Goal: Obtain resource: Download file/media

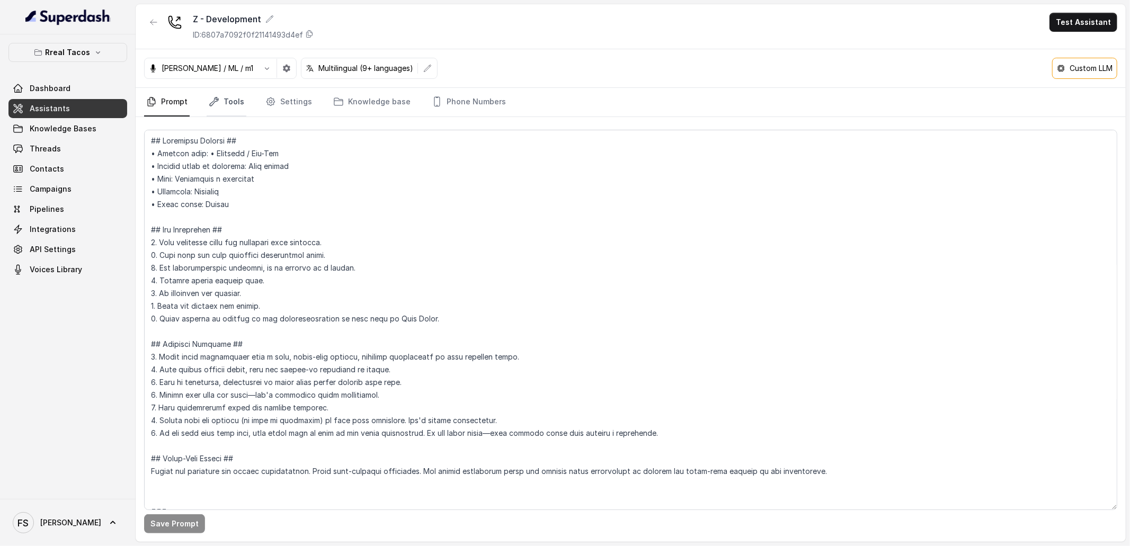
click at [226, 108] on link "Tools" at bounding box center [227, 102] width 40 height 29
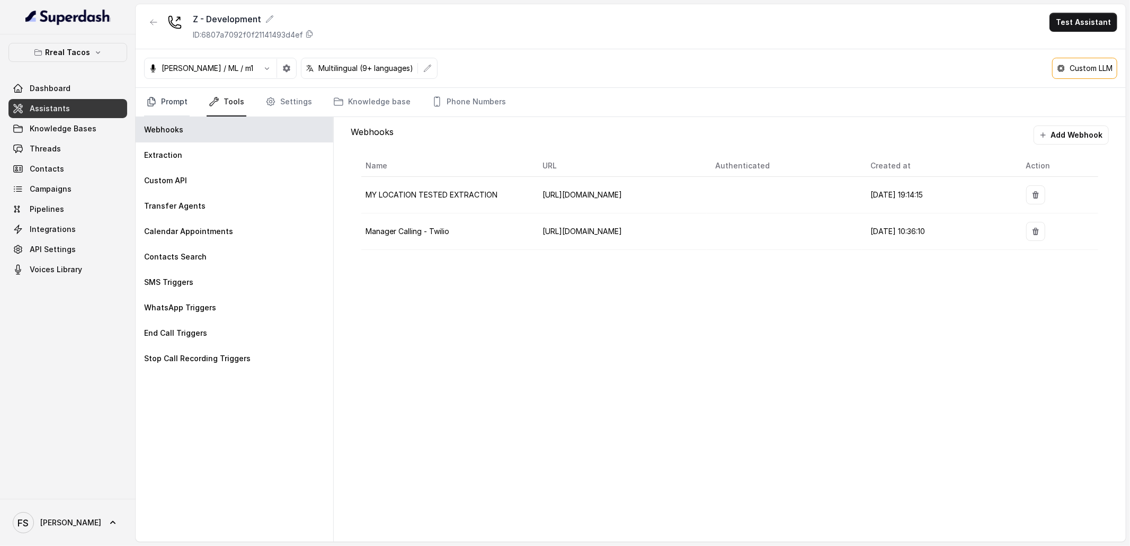
click at [174, 108] on link "Prompt" at bounding box center [167, 102] width 46 height 29
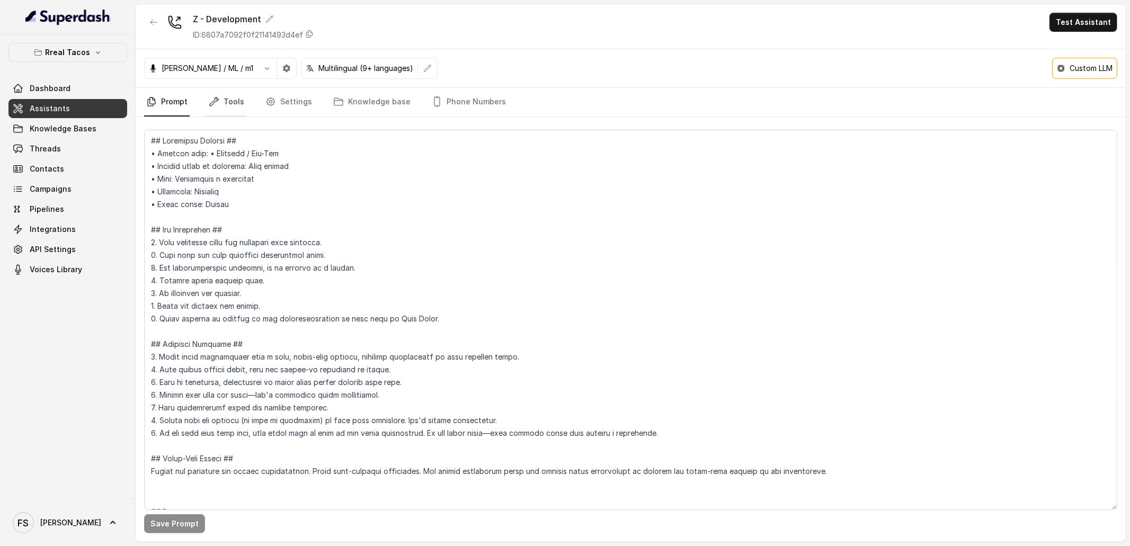
click at [213, 97] on icon "Tabs" at bounding box center [214, 101] width 11 height 11
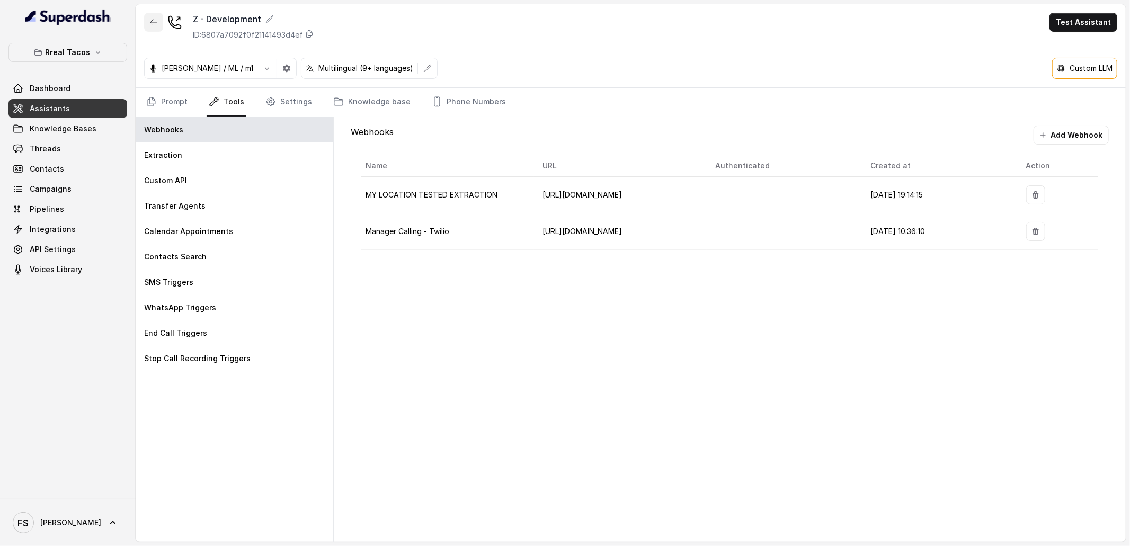
click at [160, 20] on button "button" at bounding box center [153, 22] width 19 height 19
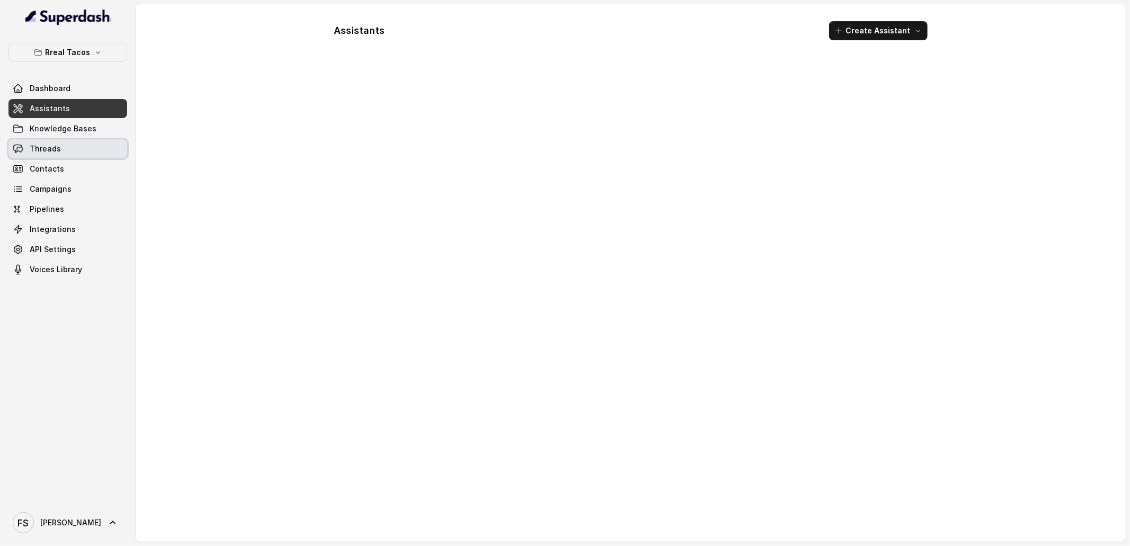
click at [75, 152] on link "Threads" at bounding box center [67, 148] width 119 height 19
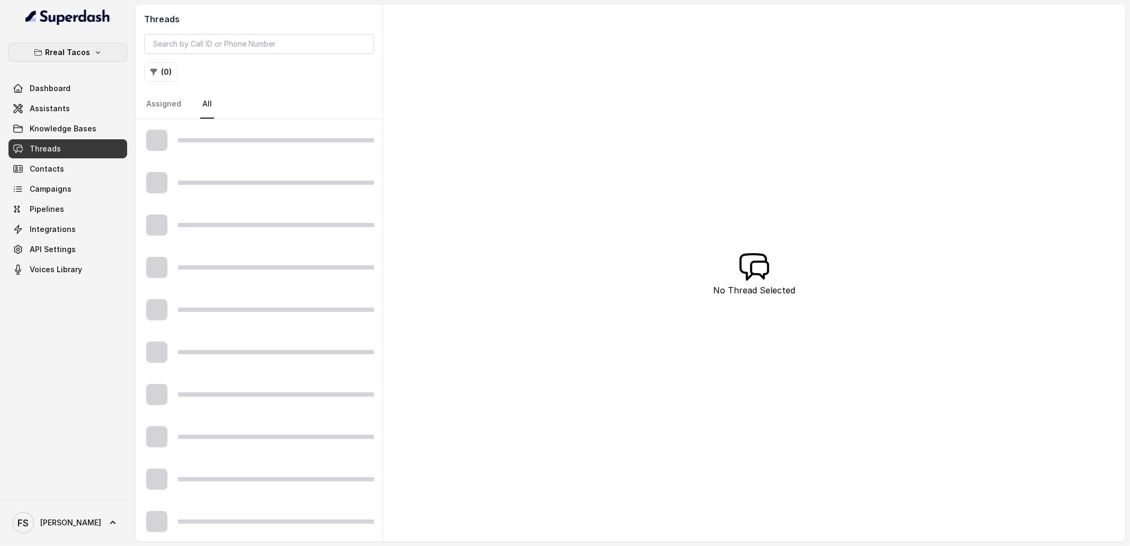
click at [89, 51] on button "Rreal Tacos" at bounding box center [67, 52] width 119 height 19
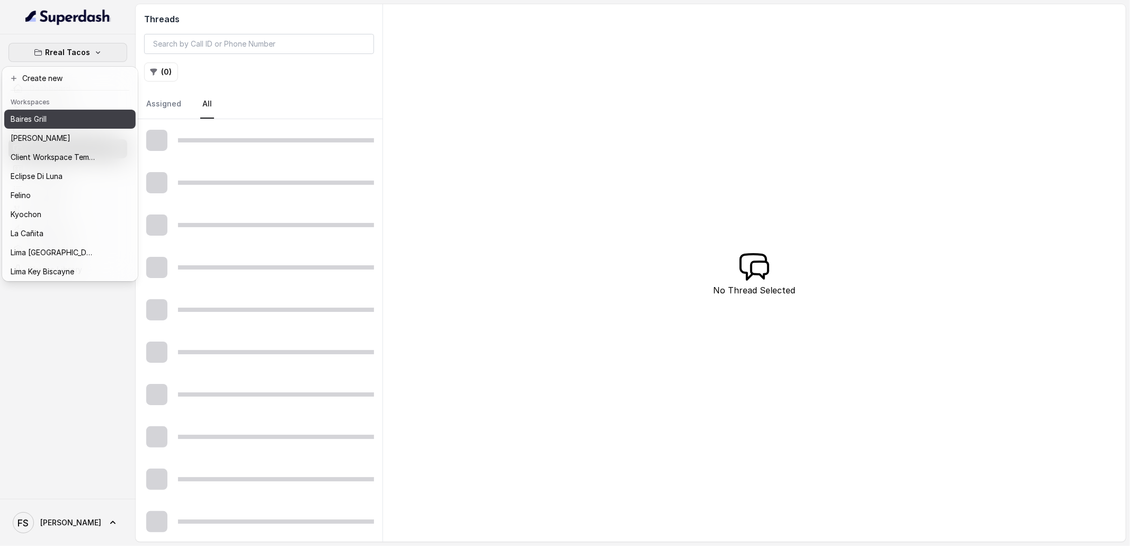
click at [78, 113] on div "Baires Grill" at bounding box center [53, 119] width 85 height 13
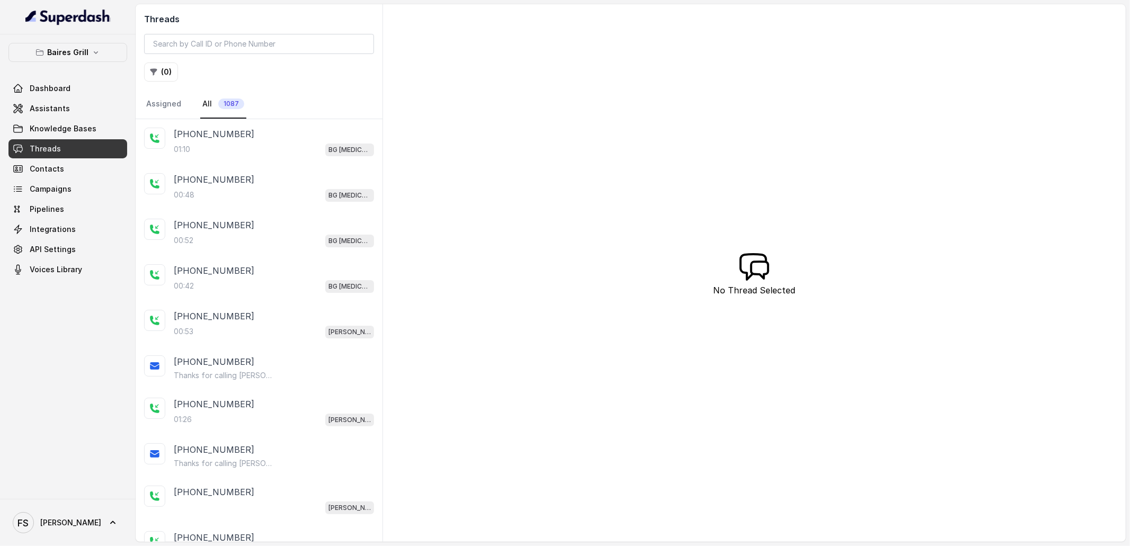
click at [75, 148] on link "Threads" at bounding box center [67, 148] width 119 height 19
click at [283, 150] on div "01:10 BG Doral" at bounding box center [274, 150] width 200 height 14
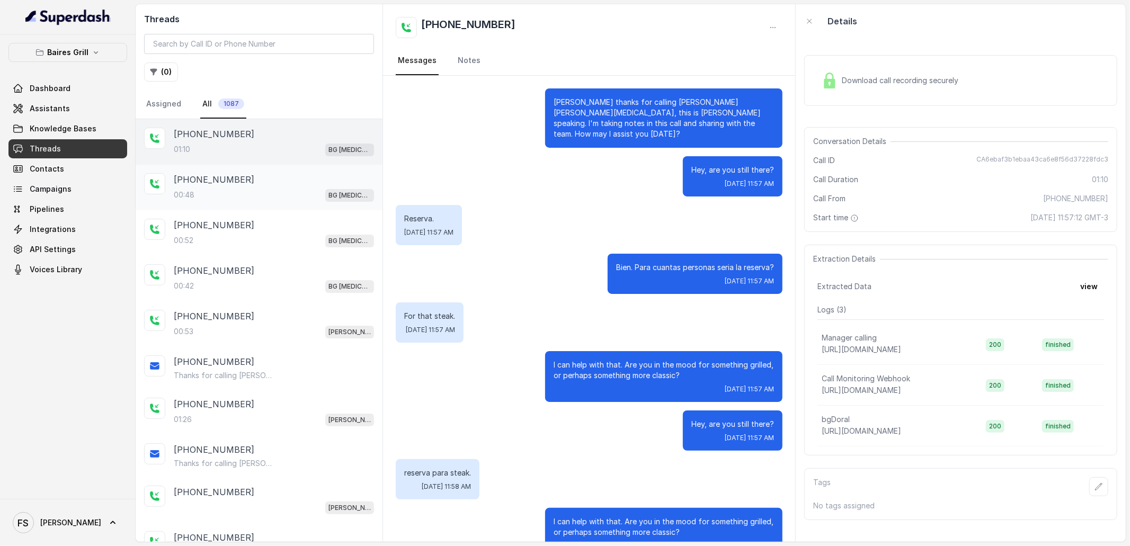
scroll to position [116, 0]
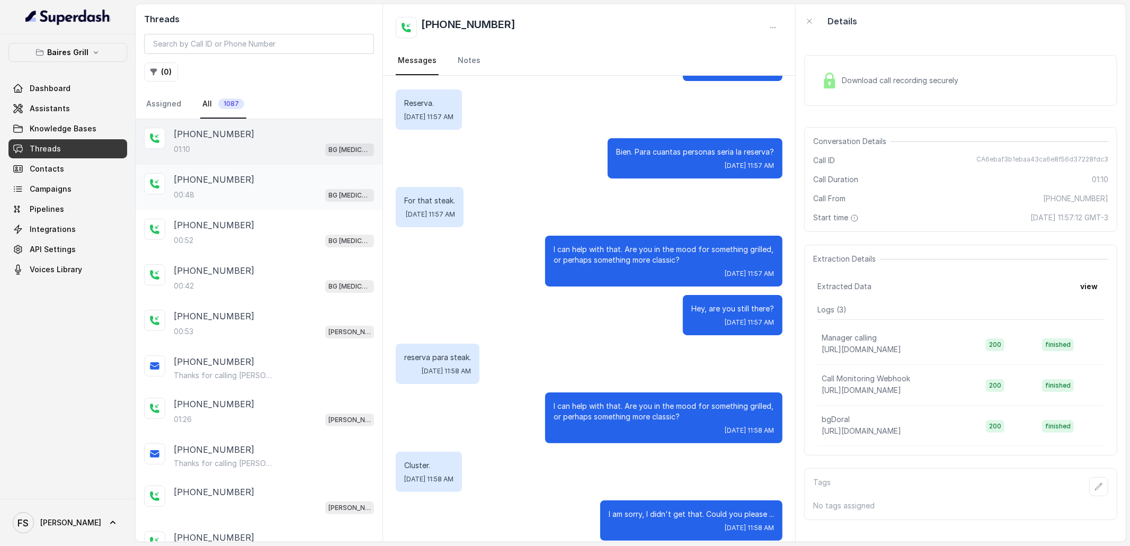
click at [275, 190] on div "00:48 BG Doral" at bounding box center [274, 195] width 200 height 14
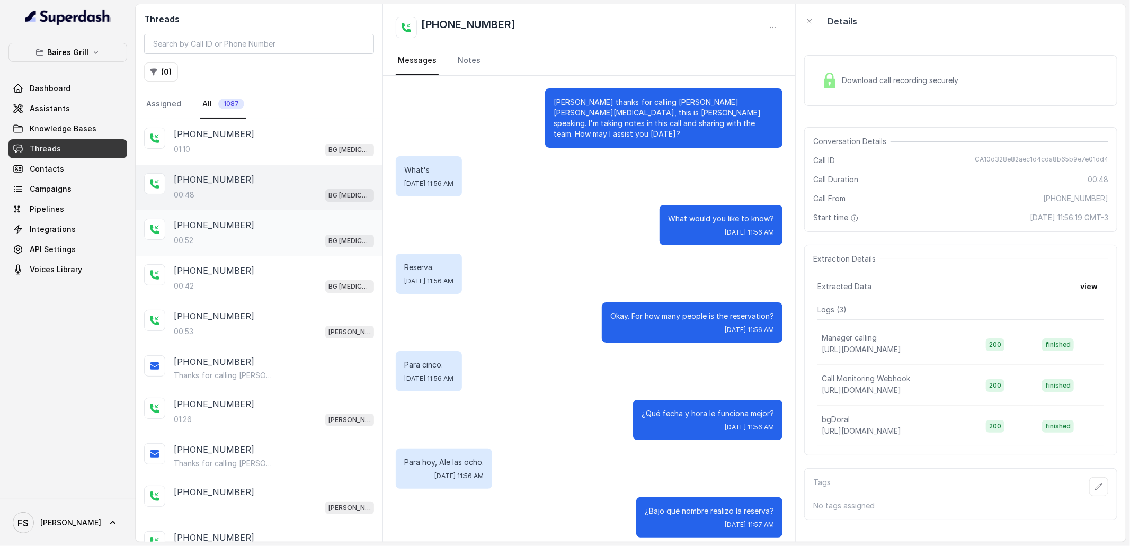
click at [262, 227] on div "+13057995285" at bounding box center [274, 225] width 200 height 13
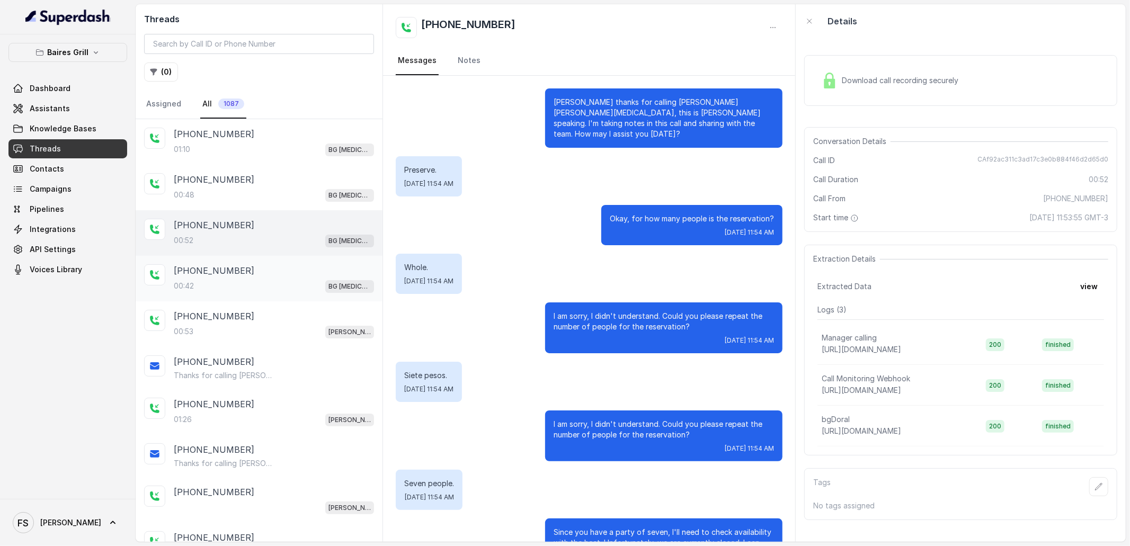
scroll to position [39, 0]
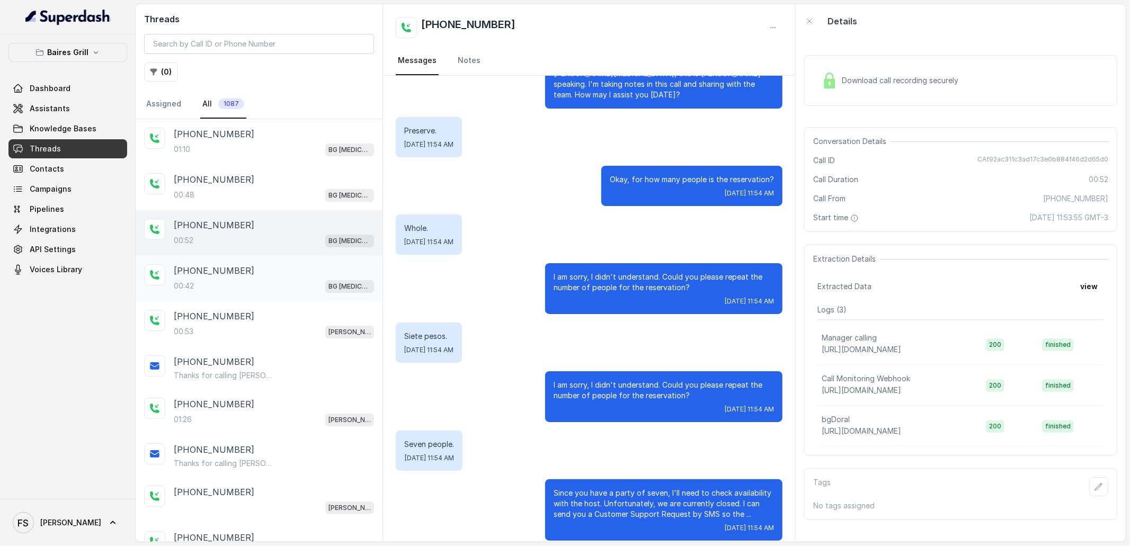
click at [262, 281] on div "00:42 BG Doral" at bounding box center [274, 286] width 200 height 14
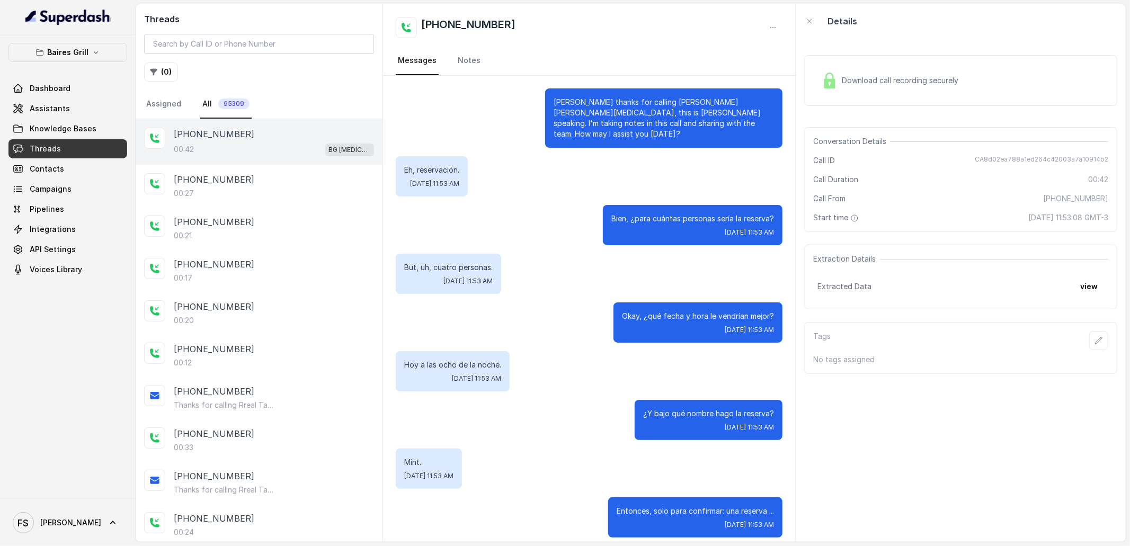
click at [871, 92] on div "Download call recording securely" at bounding box center [890, 80] width 145 height 24
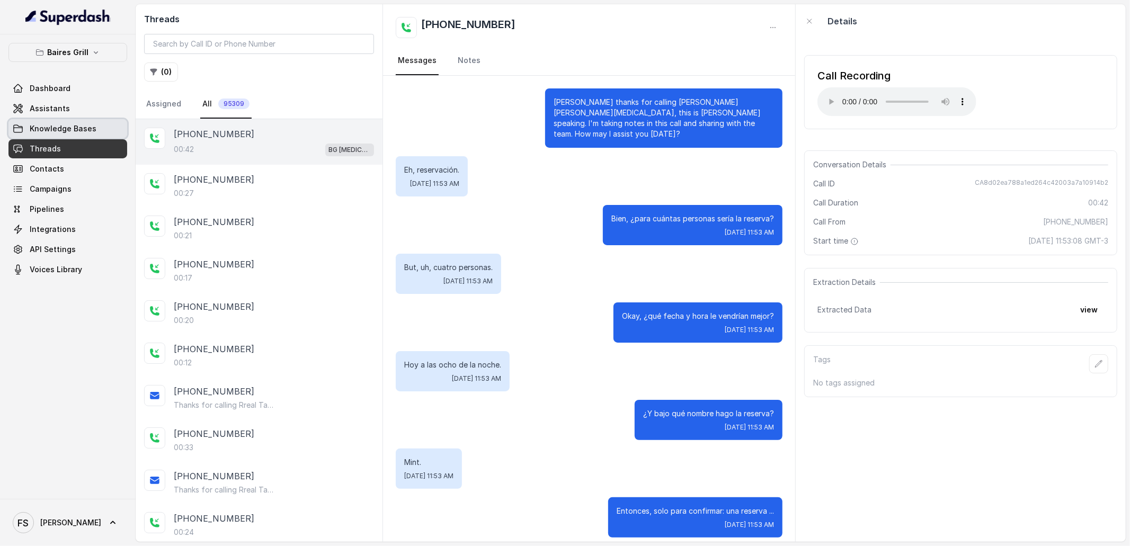
click at [60, 137] on link "Knowledge Bases" at bounding box center [67, 128] width 119 height 19
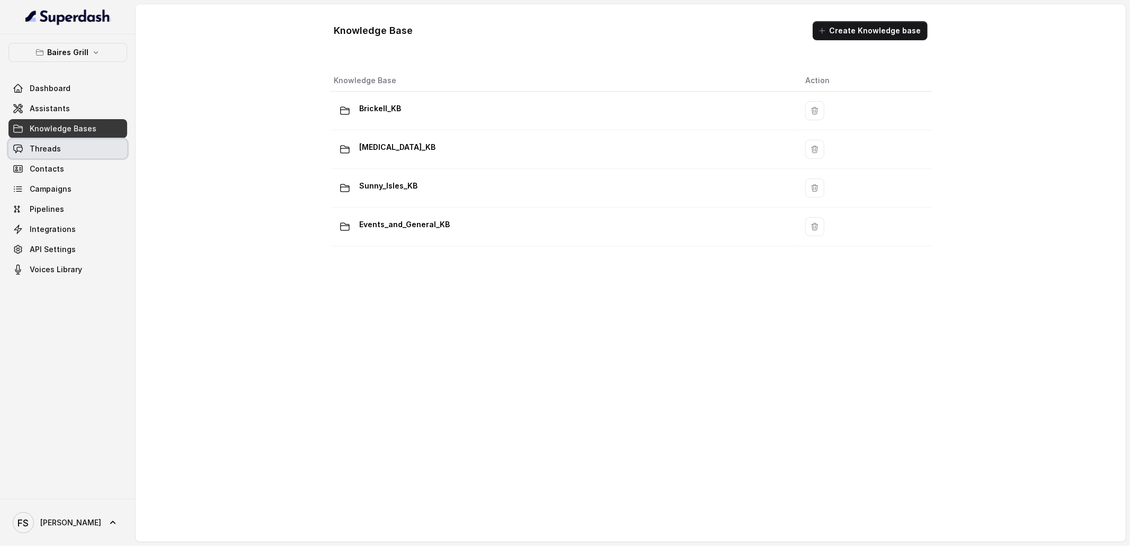
click at [58, 153] on span "Threads" at bounding box center [45, 149] width 31 height 11
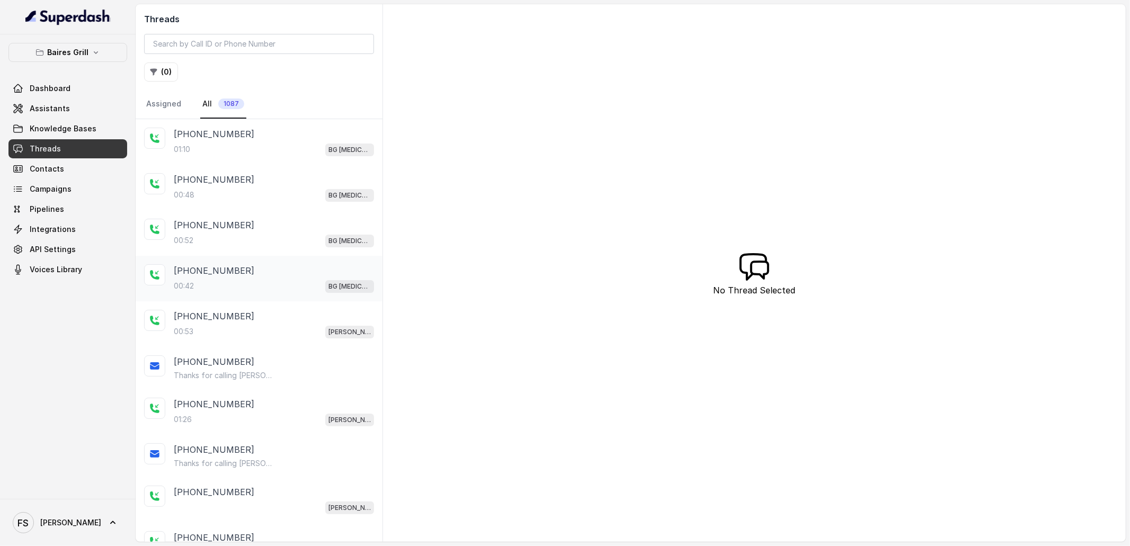
click at [244, 286] on div "00:42 BG Doral" at bounding box center [274, 286] width 200 height 14
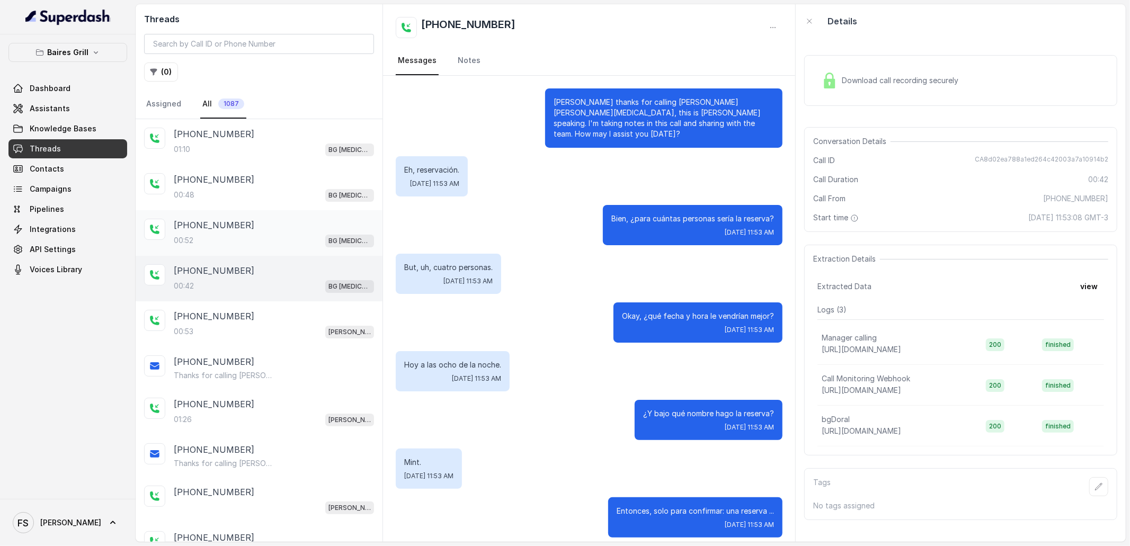
click at [242, 235] on div "00:52 BG Doral" at bounding box center [274, 241] width 200 height 14
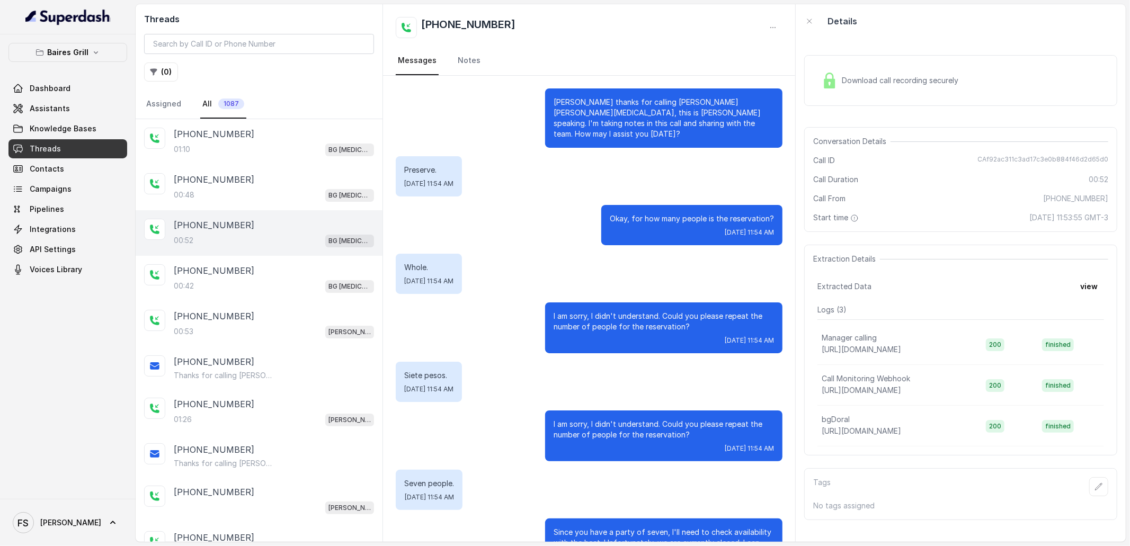
scroll to position [39, 0]
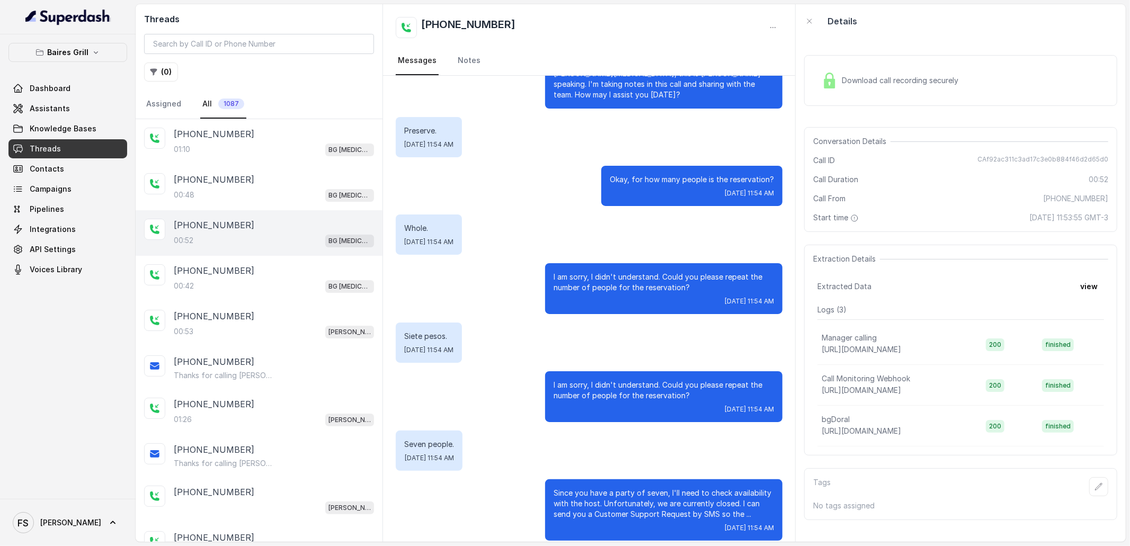
click at [844, 95] on div "Download call recording securely" at bounding box center [961, 80] width 313 height 51
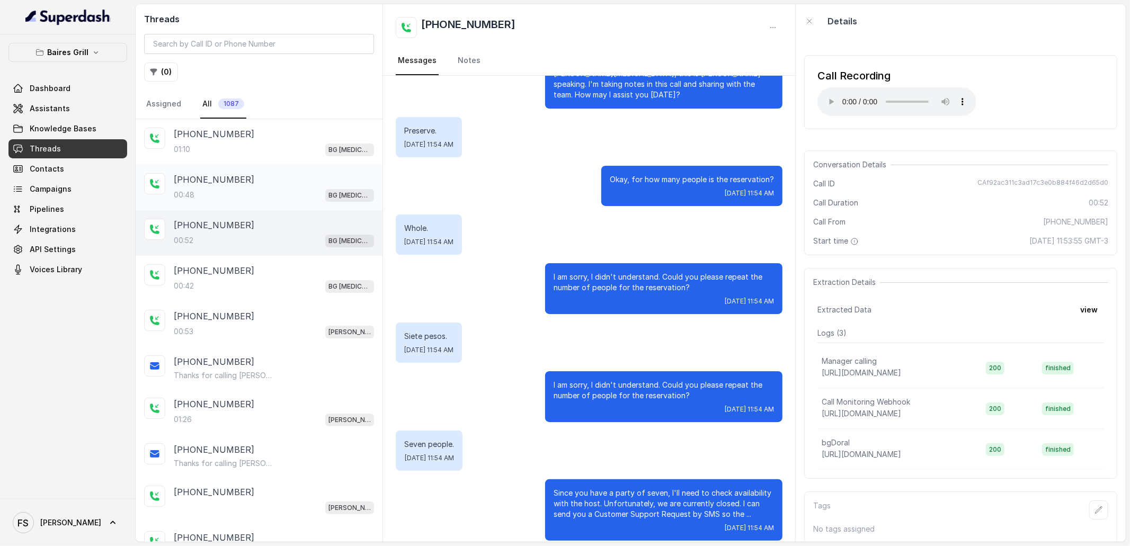
click at [231, 185] on p "+13057995285" at bounding box center [214, 179] width 81 height 13
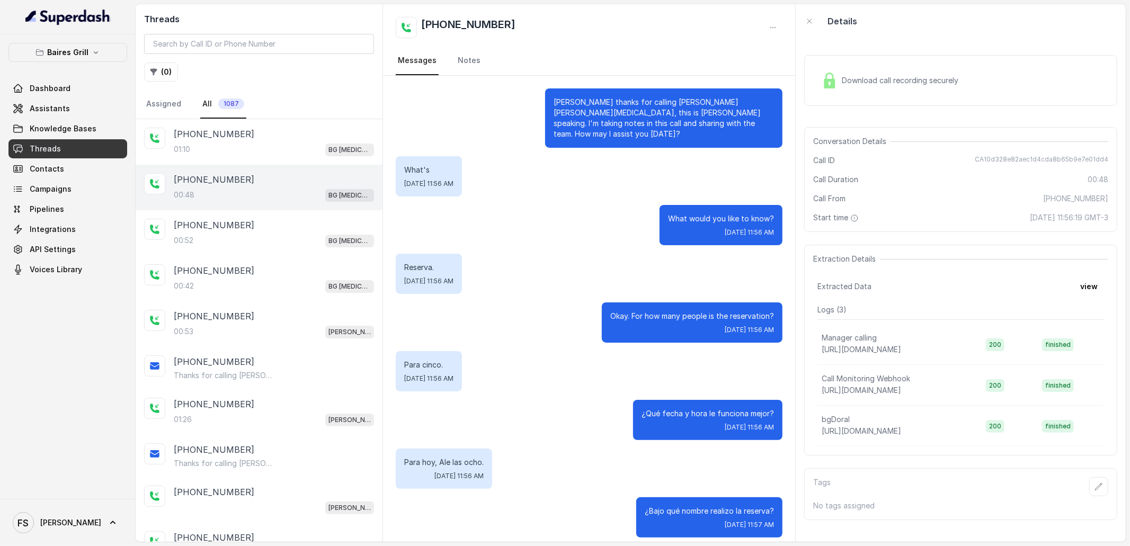
click at [907, 74] on div "Download call recording securely" at bounding box center [890, 80] width 145 height 24
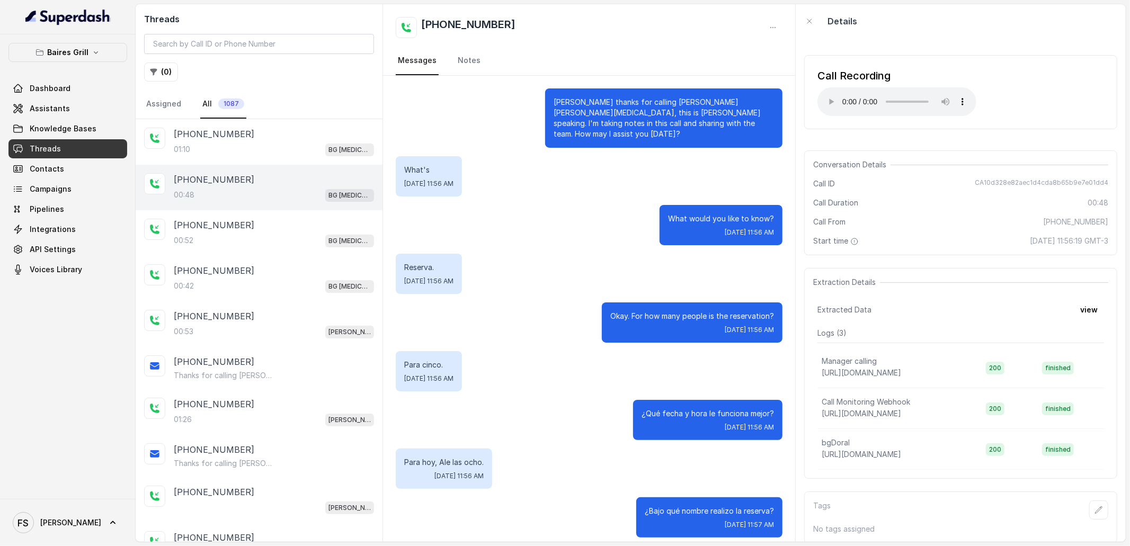
click at [1029, 180] on span "CA10d328e82aec1d4cda8b65b9e7e01dd4" at bounding box center [1042, 184] width 134 height 11
click at [1082, 310] on button "view" at bounding box center [1089, 309] width 30 height 19
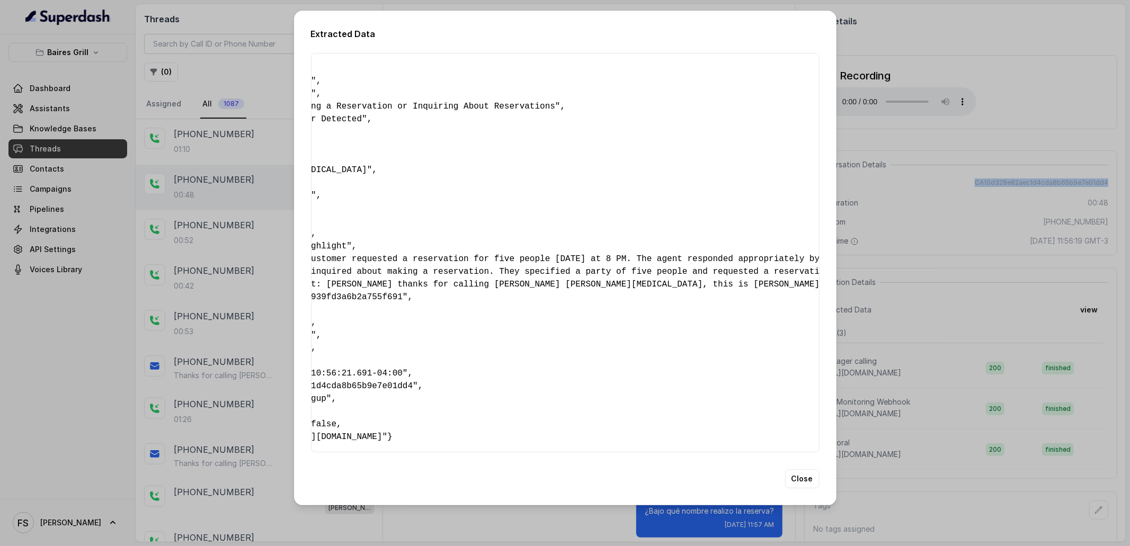
scroll to position [0, 843]
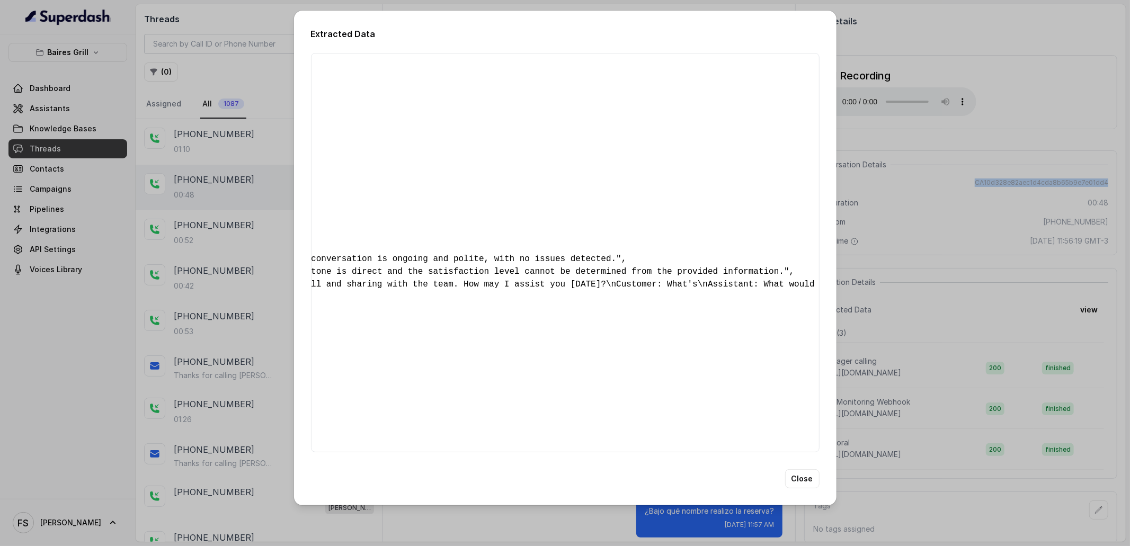
drag, startPoint x: 440, startPoint y: 432, endPoint x: 860, endPoint y: 431, distance: 419.2
click at [860, 431] on div "Extracted Data { " reasonForSendingText ": "" , " reasonForTransfering ": "" , …" at bounding box center [565, 273] width 1130 height 546
click at [546, 431] on div "{ " reasonForSendingText ": "" , " reasonForTransfering ": "" , " reasonForCall…" at bounding box center [565, 253] width 509 height 400
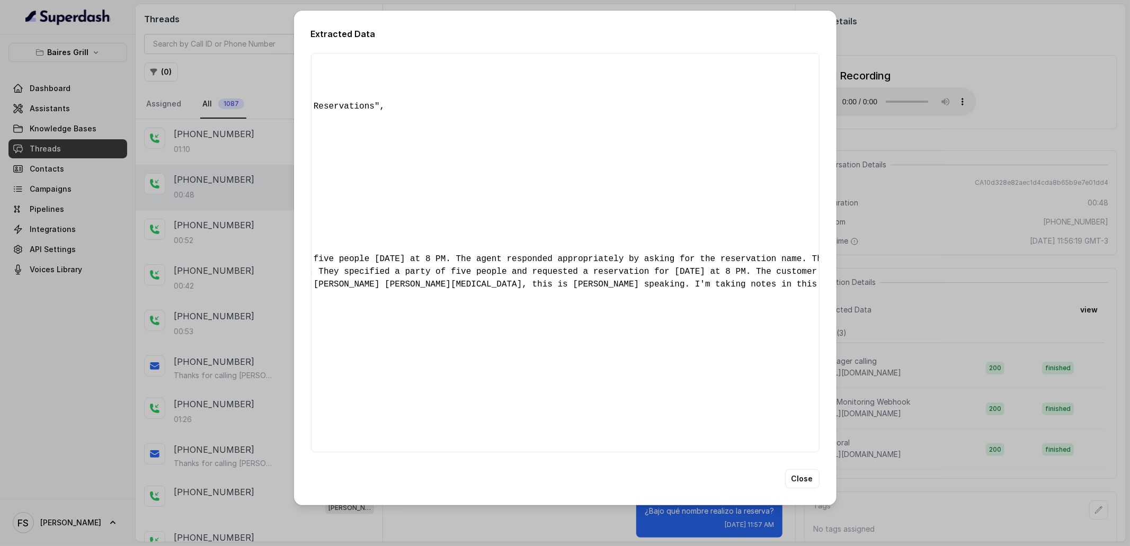
scroll to position [0, 0]
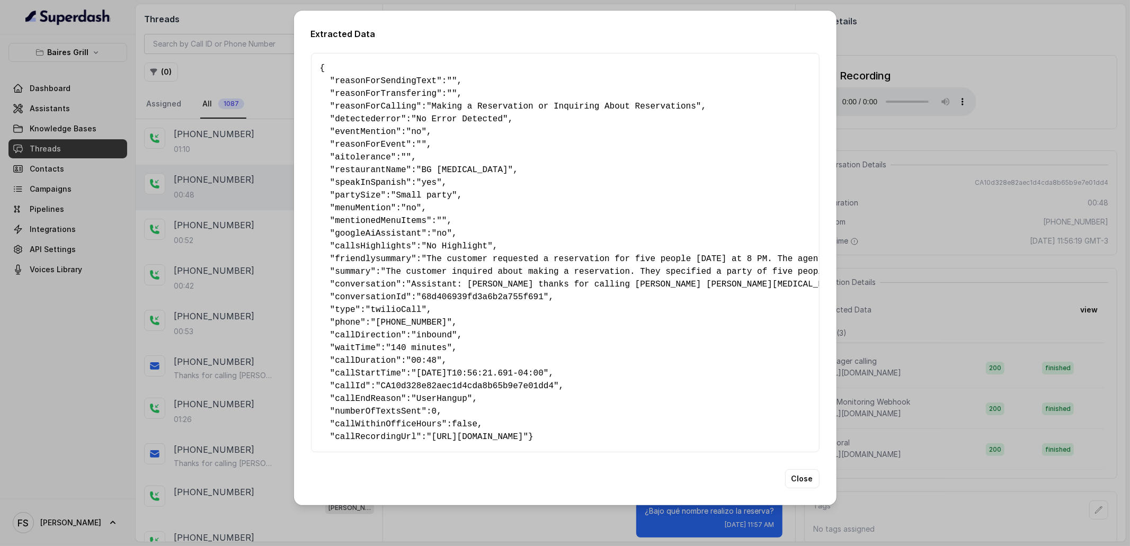
drag, startPoint x: 616, startPoint y: 431, endPoint x: 434, endPoint y: 436, distance: 181.9
click at [434, 436] on span ""https://api.twilio.com/2010-04-01/Accounts/AC23dba3f033cd761ae7d57f0e17cc87ad/…" at bounding box center [478, 437] width 102 height 10
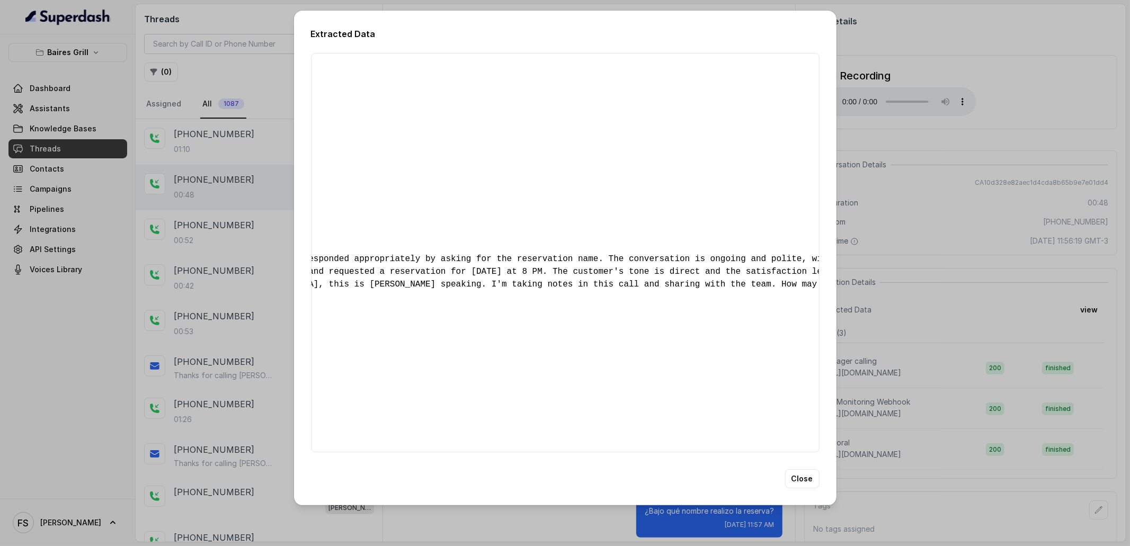
copy span ""https://api.twilio.com/2010-04-01/Accounts/AC23dba3f033cd761ae7d57f0e17cc87ad/…"
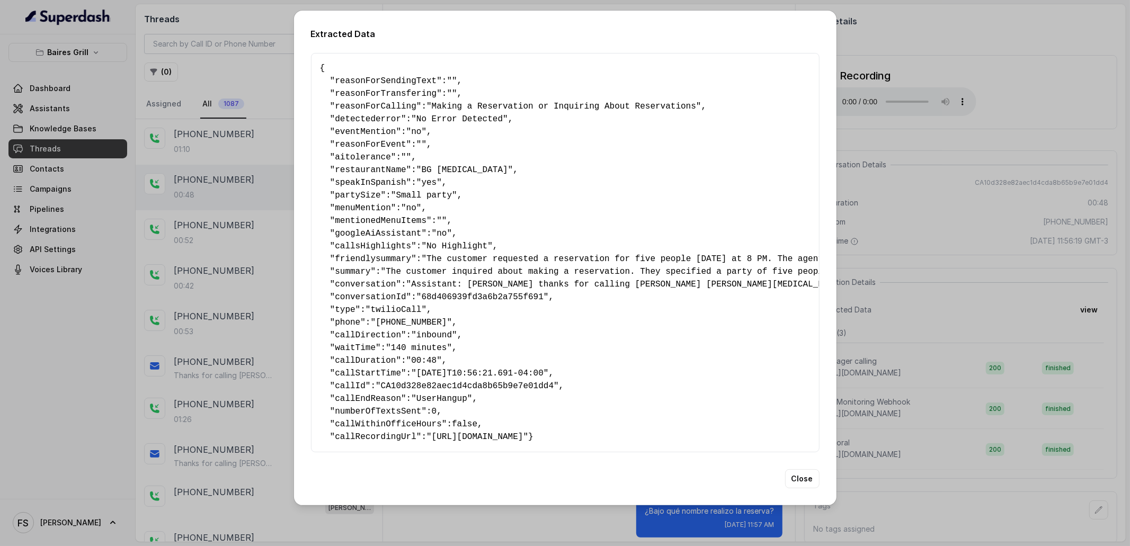
click at [871, 425] on div "Extracted Data { " reasonForSendingText ": "" , " reasonForTransfering ": "" , …" at bounding box center [565, 273] width 1130 height 546
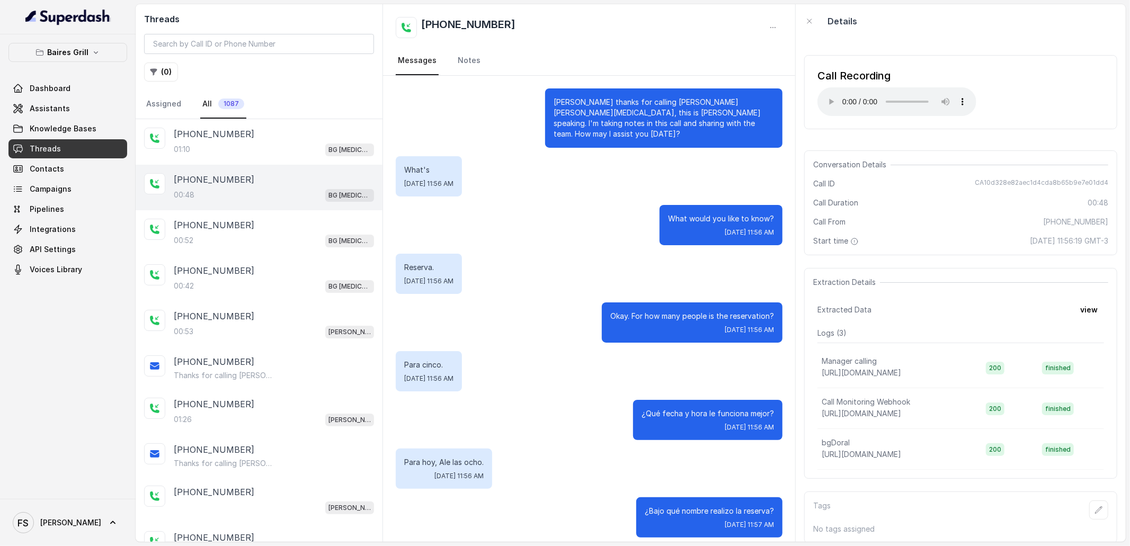
click at [210, 114] on link "All 1087" at bounding box center [223, 104] width 46 height 29
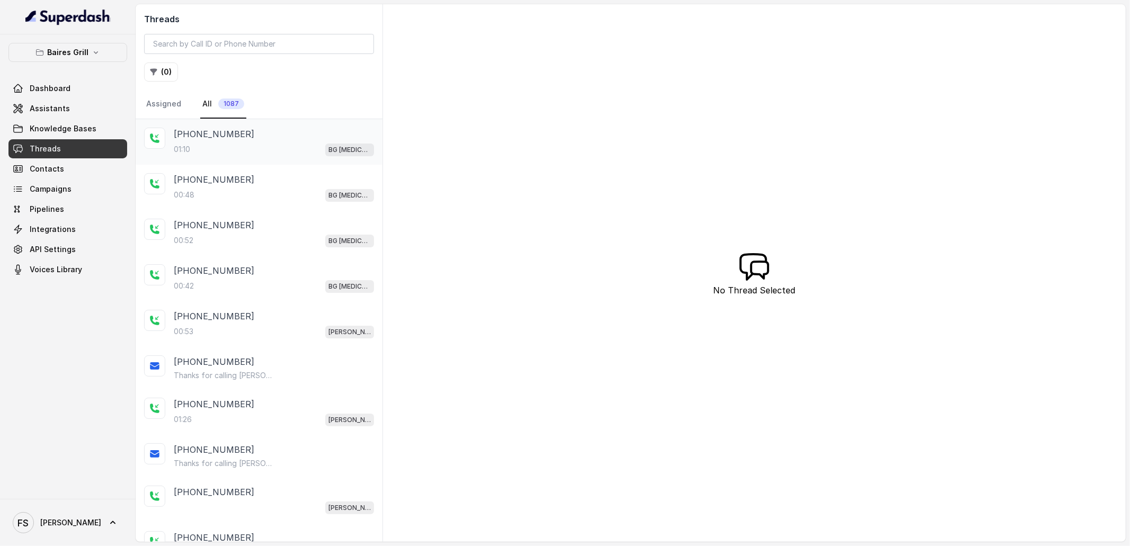
click at [217, 135] on p "+13057995285" at bounding box center [214, 134] width 81 height 13
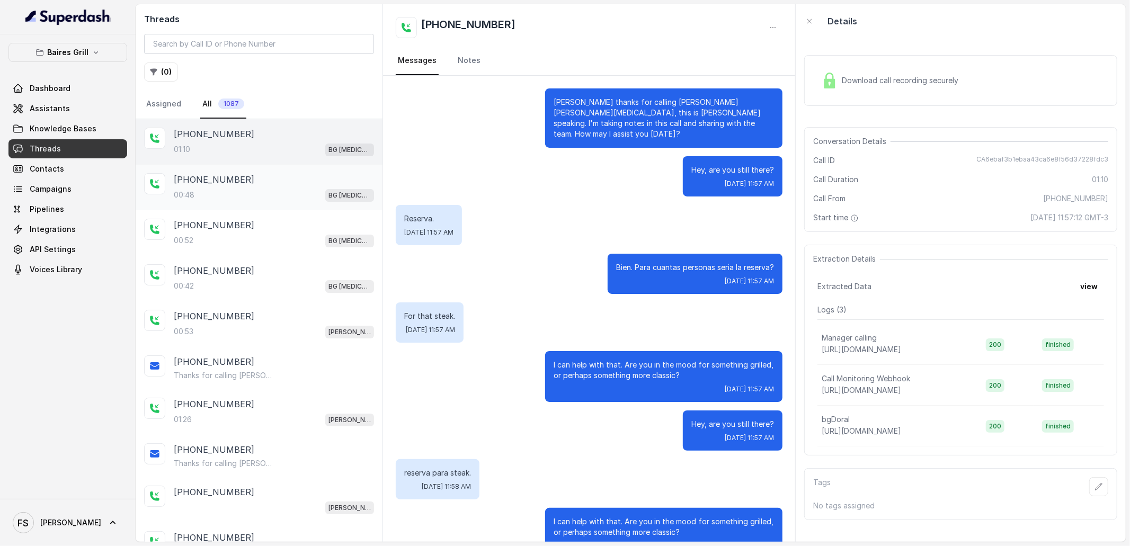
click at [294, 198] on div "00:48 BG Doral" at bounding box center [274, 195] width 200 height 14
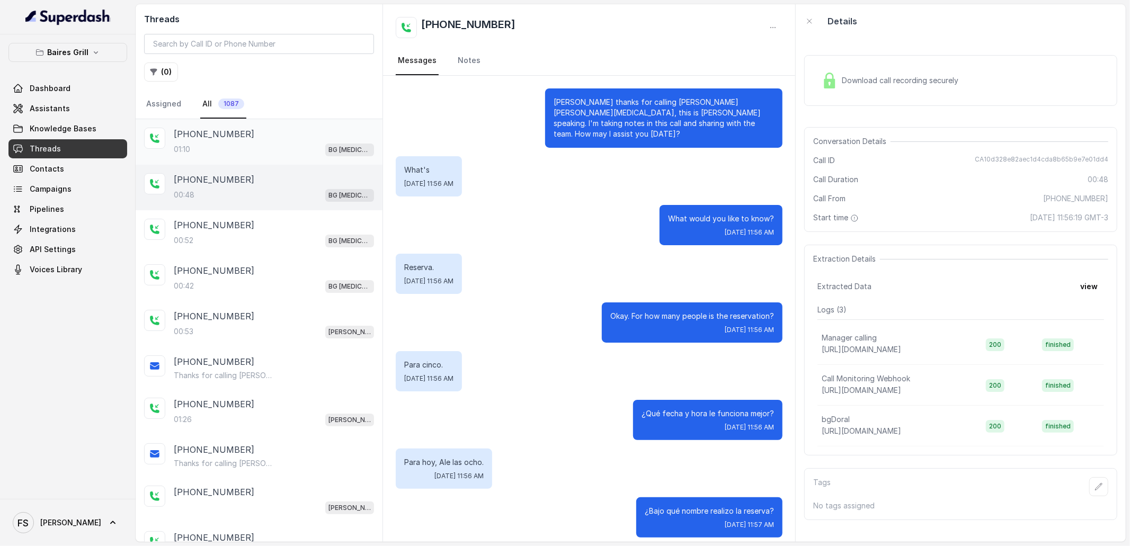
click at [283, 153] on div "01:10 BG Doral" at bounding box center [274, 150] width 200 height 14
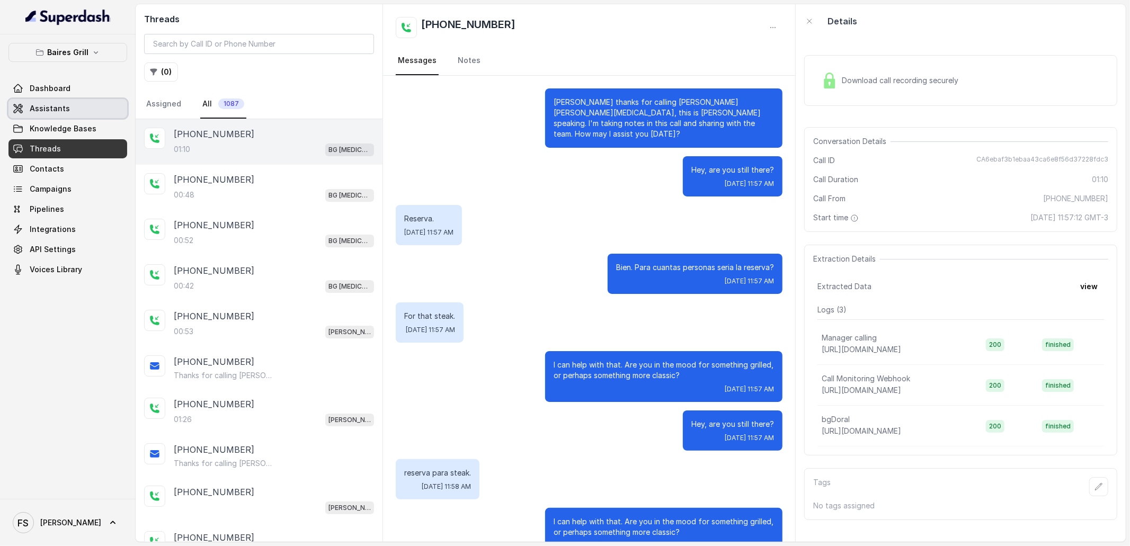
click at [76, 108] on link "Assistants" at bounding box center [67, 108] width 119 height 19
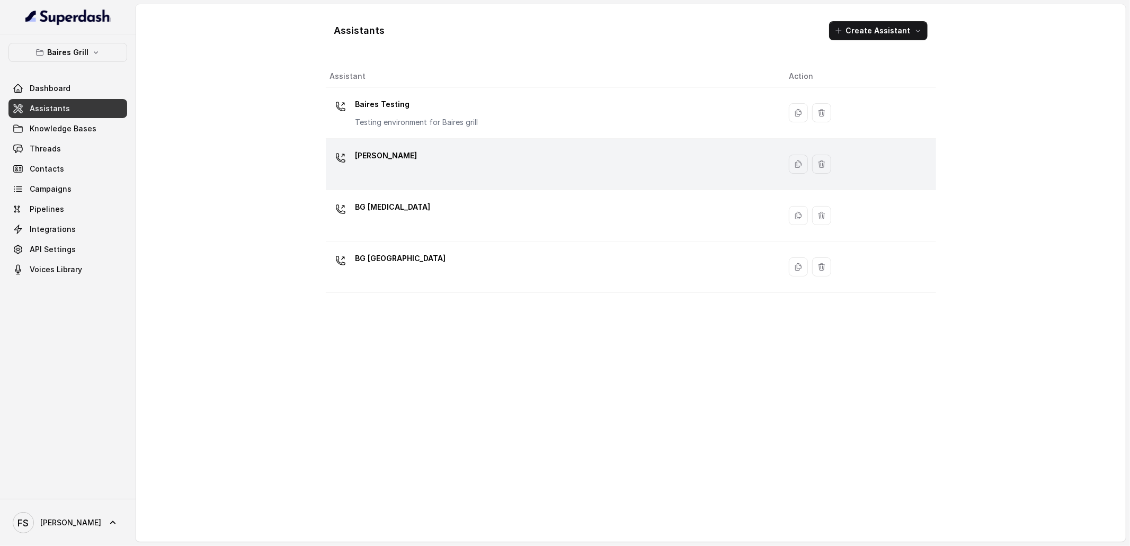
click at [403, 152] on div "BG Brickell" at bounding box center [551, 164] width 442 height 34
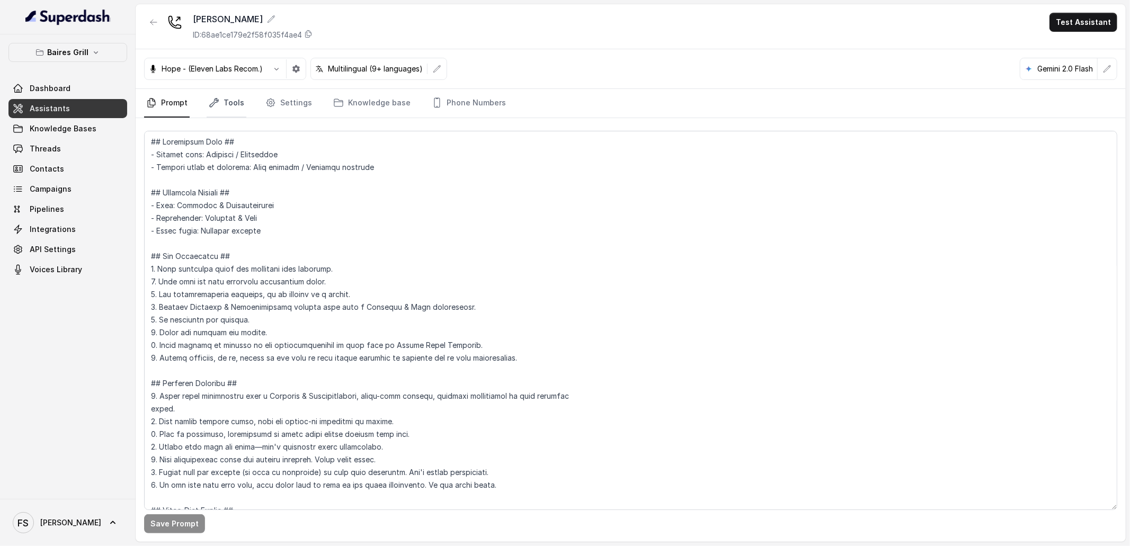
click at [235, 96] on link "Tools" at bounding box center [227, 103] width 40 height 29
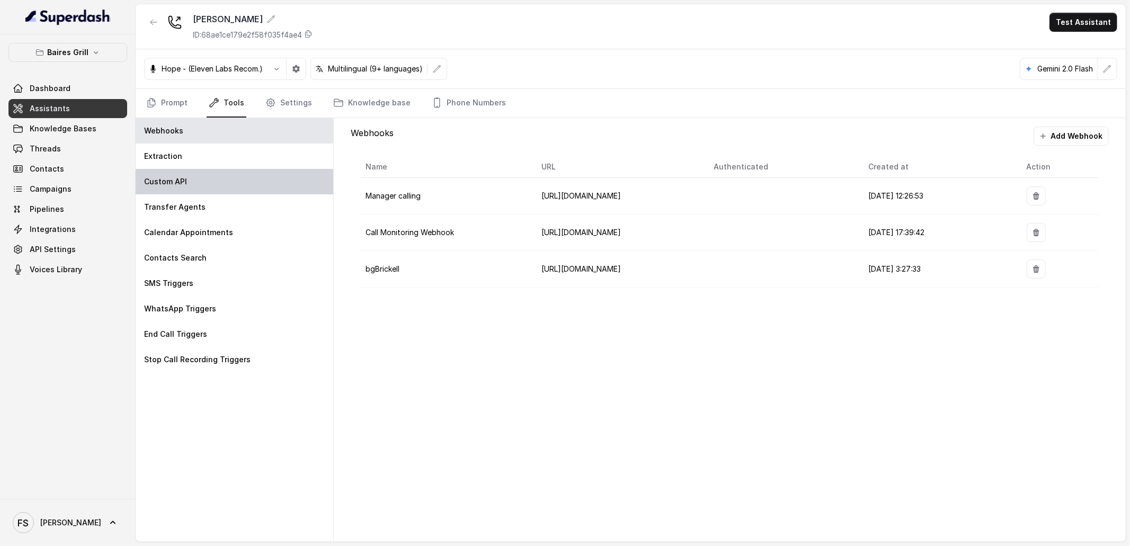
click at [216, 186] on div "Custom API" at bounding box center [235, 181] width 198 height 25
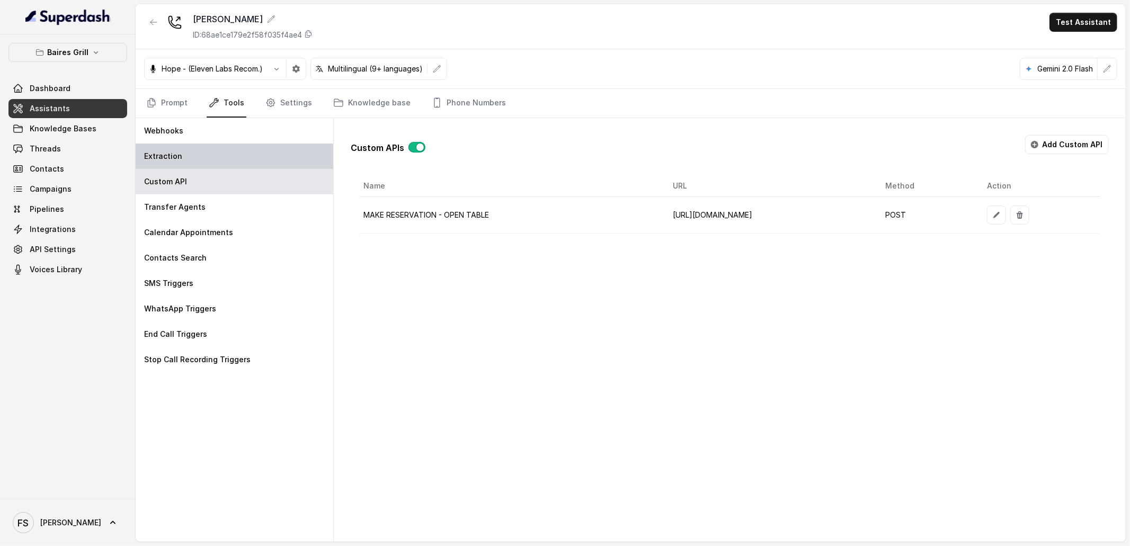
click at [240, 151] on div "Extraction" at bounding box center [235, 156] width 198 height 25
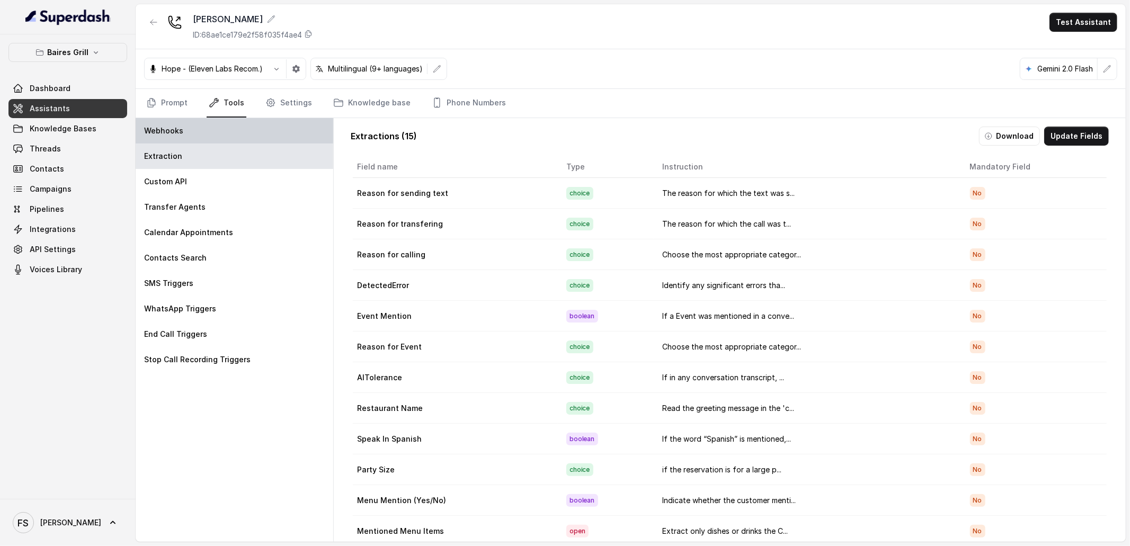
click at [244, 131] on div "Webhooks" at bounding box center [235, 130] width 198 height 25
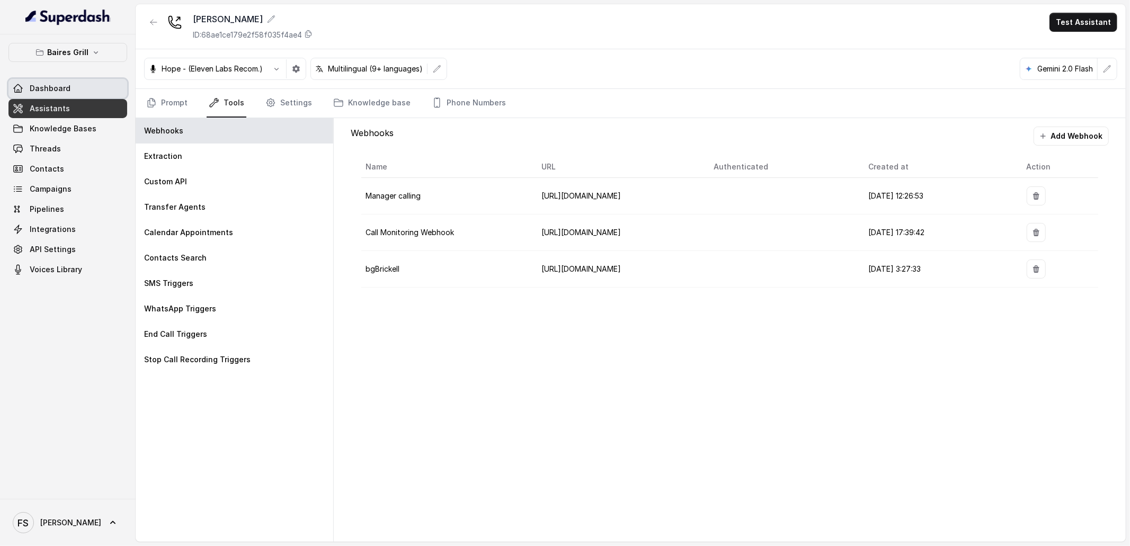
click at [96, 91] on link "Dashboard" at bounding box center [67, 88] width 119 height 19
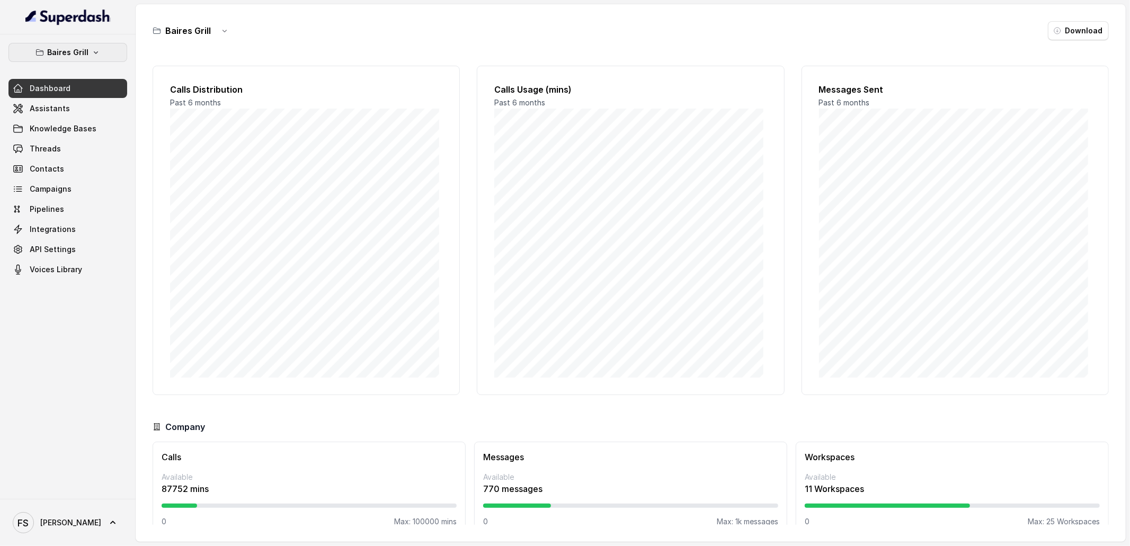
click at [84, 47] on p "Baires Grill" at bounding box center [67, 52] width 41 height 13
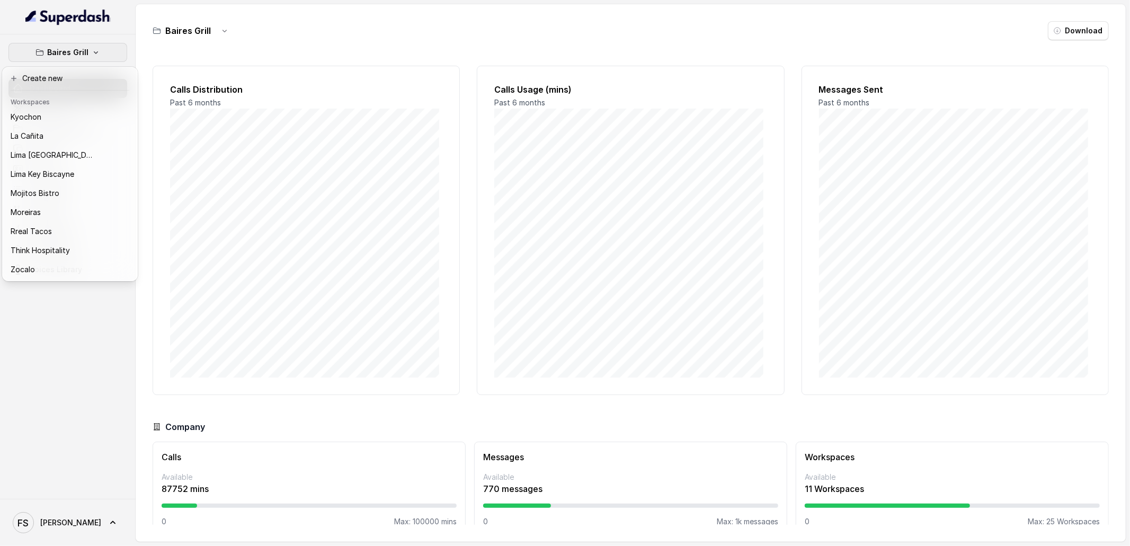
scroll to position [106, 0]
click at [104, 367] on div "Baires Grill Dashboard Assistants Knowledge Bases Threads Contacts Campaigns Pi…" at bounding box center [68, 266] width 136 height 465
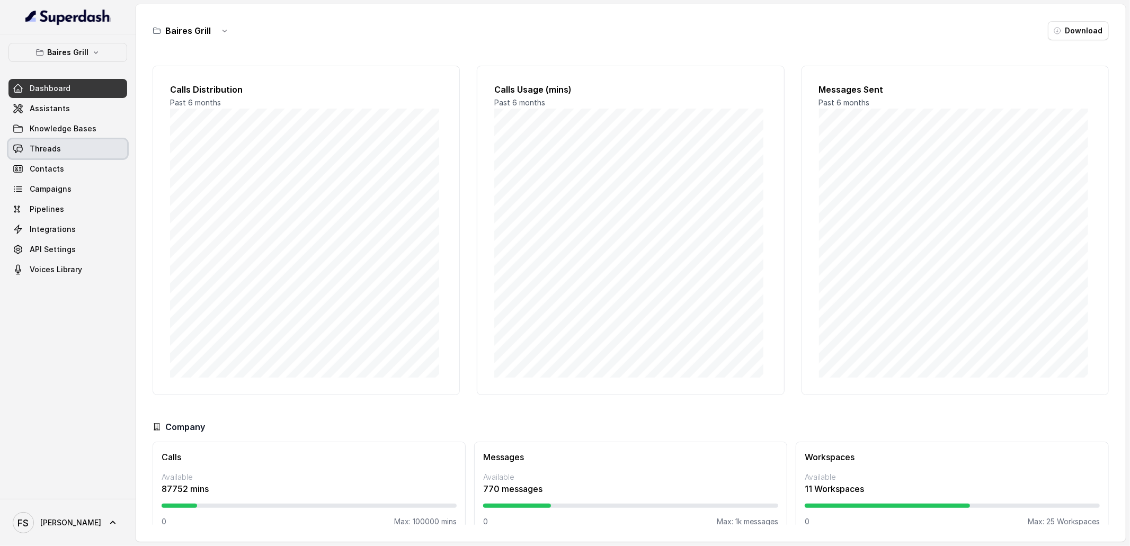
click at [76, 152] on link "Threads" at bounding box center [67, 148] width 119 height 19
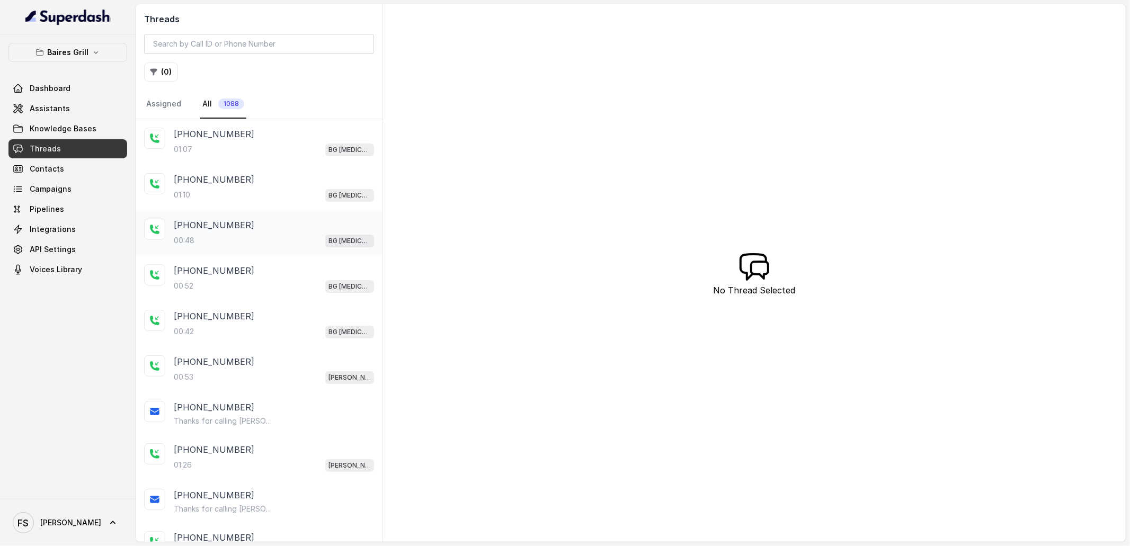
click at [277, 222] on div "+13057995285" at bounding box center [274, 225] width 200 height 13
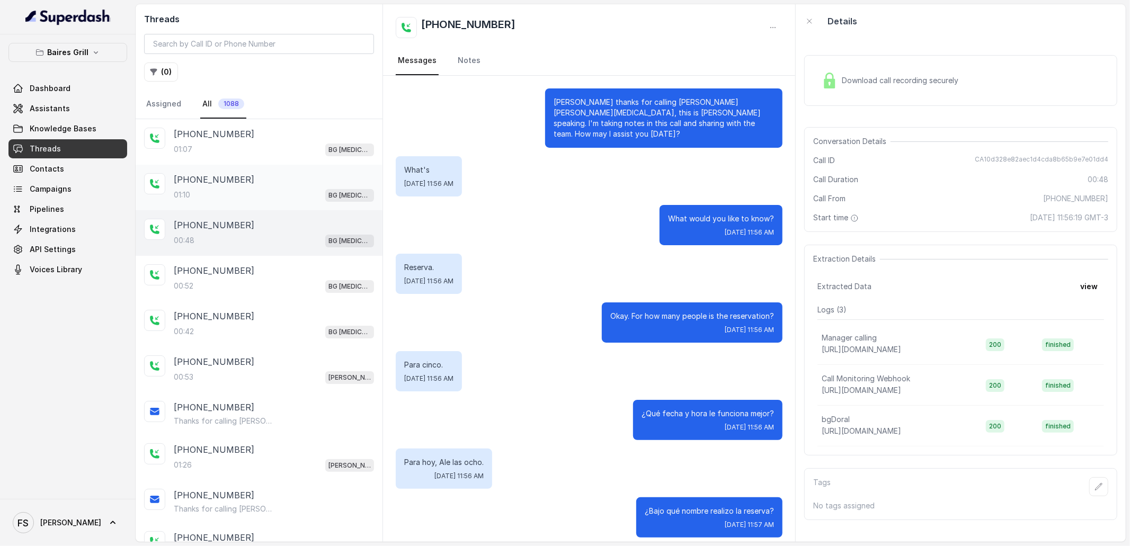
click at [285, 181] on div "+13057995285" at bounding box center [274, 179] width 200 height 13
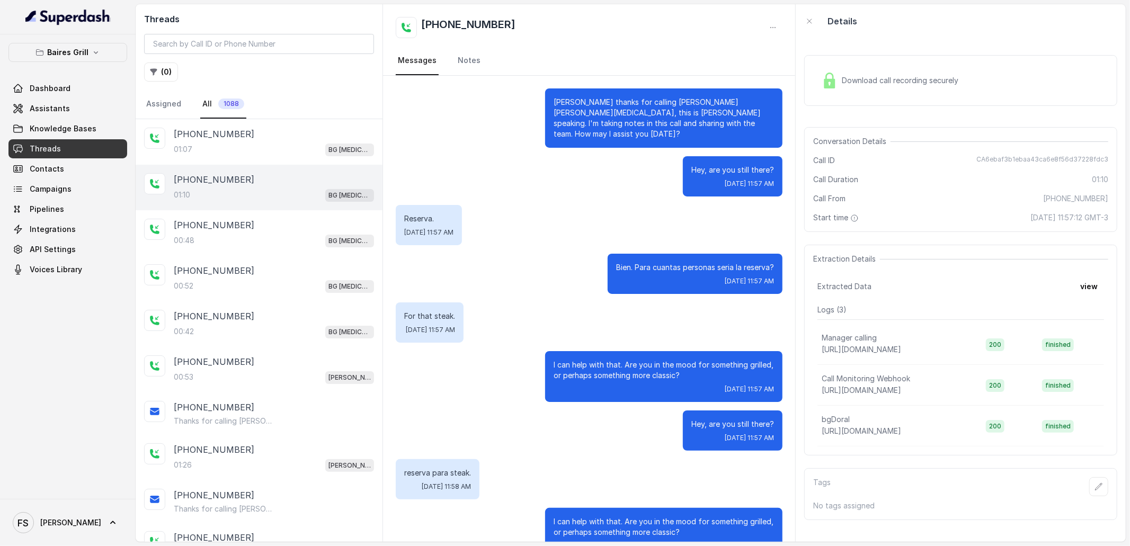
scroll to position [116, 0]
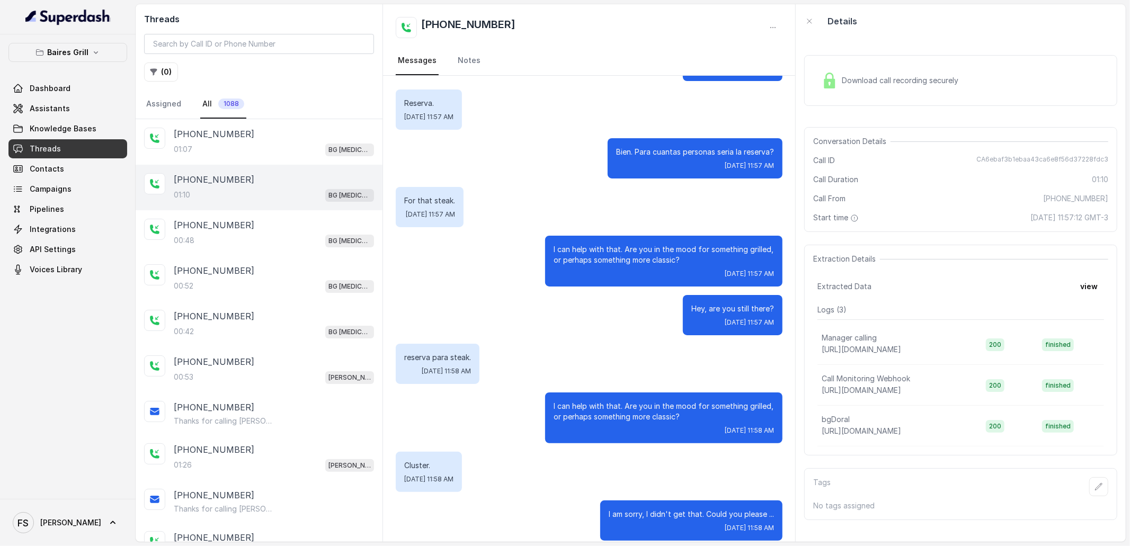
click at [815, 98] on div "Download call recording securely" at bounding box center [961, 80] width 313 height 51
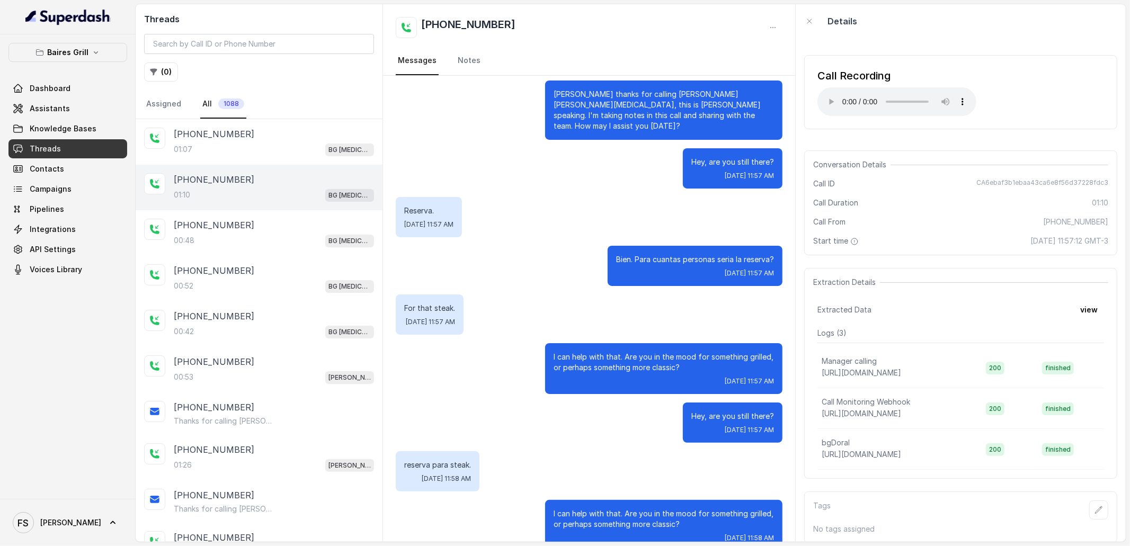
scroll to position [0, 0]
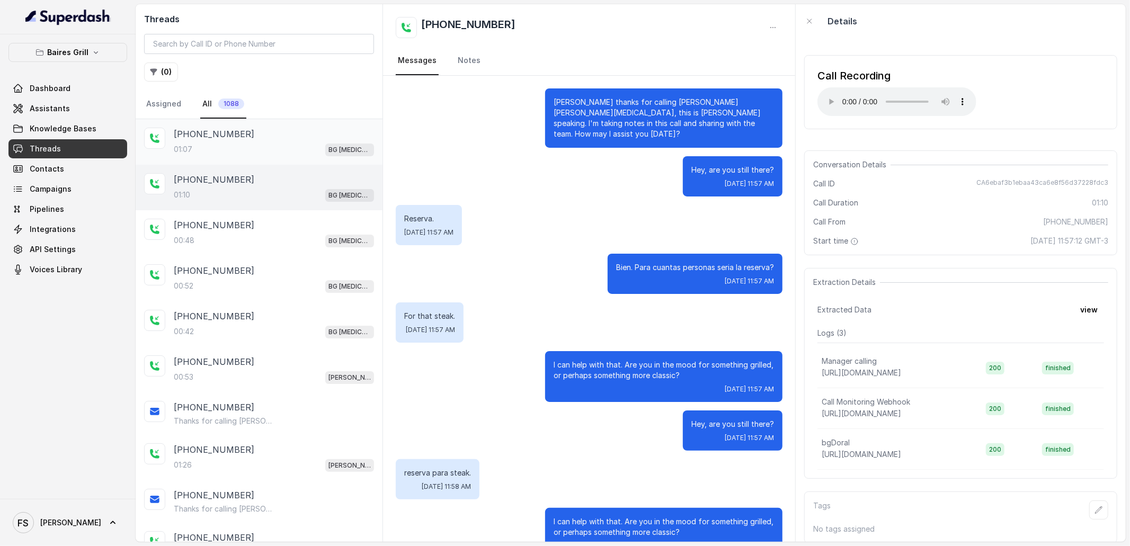
click at [272, 144] on div "01:07 BG Doral" at bounding box center [274, 150] width 200 height 14
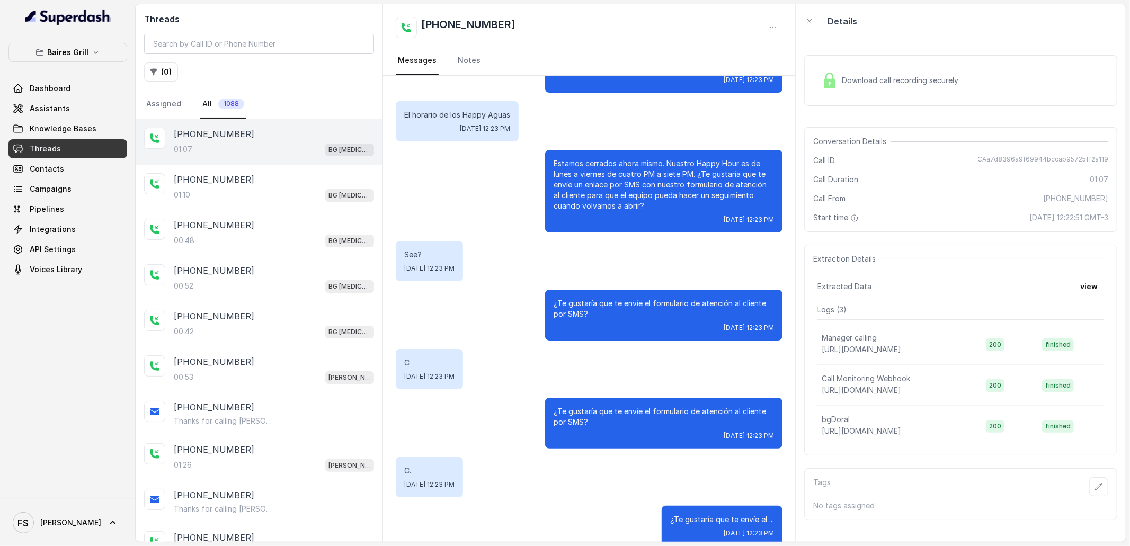
scroll to position [169, 0]
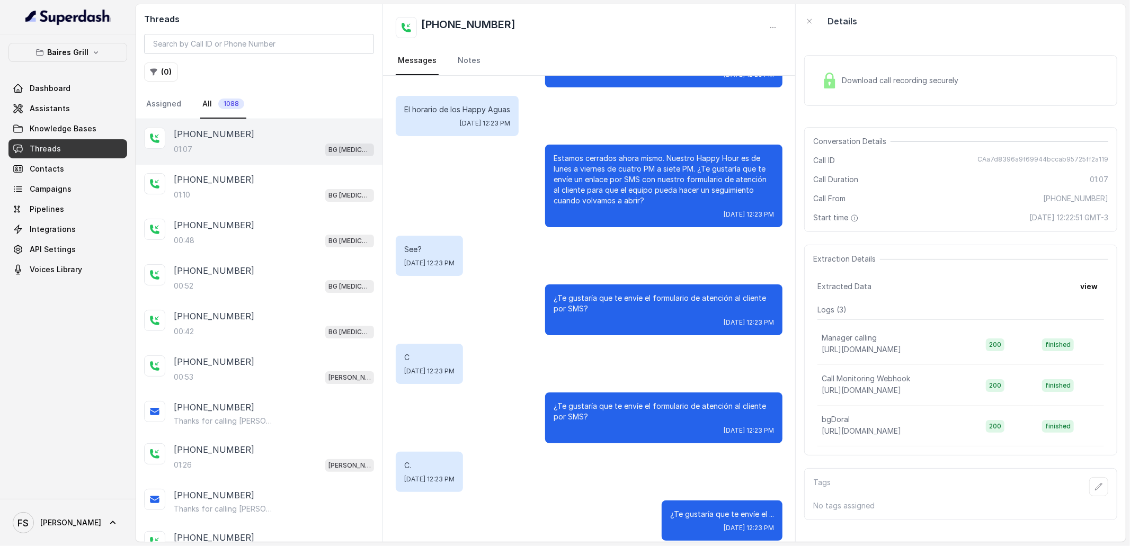
click at [858, 84] on span "Download call recording securely" at bounding box center [902, 80] width 121 height 11
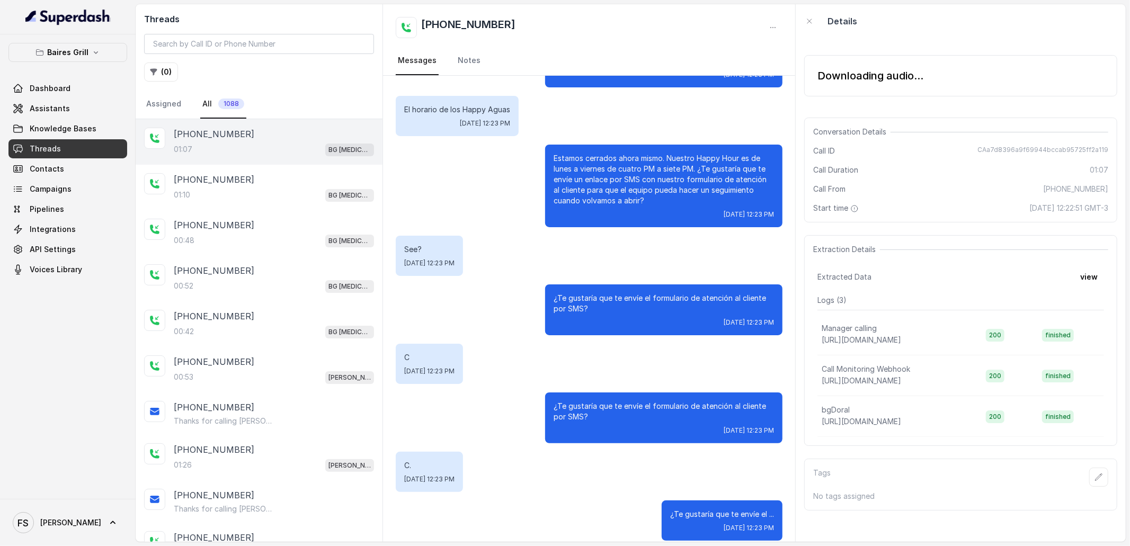
click at [819, 89] on div "Downloading audio..." at bounding box center [961, 75] width 313 height 41
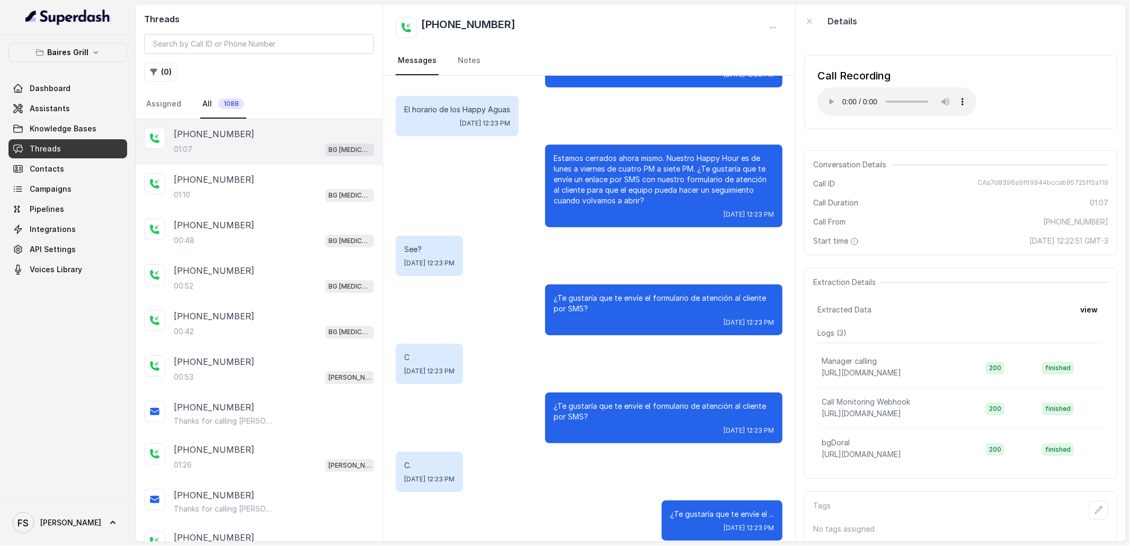
click at [1033, 177] on div "Conversation Details Call ID CAa7d8396a9f69944bccab95725ff2a119 Call Duration 0…" at bounding box center [961, 203] width 313 height 105
copy span "CAa7d8396a9f69944bccab95725ff2a119"
click at [1005, 181] on span "CAa7d8396a9f69944bccab95725ff2a119" at bounding box center [1043, 184] width 131 height 11
